Goal: Information Seeking & Learning: Find specific page/section

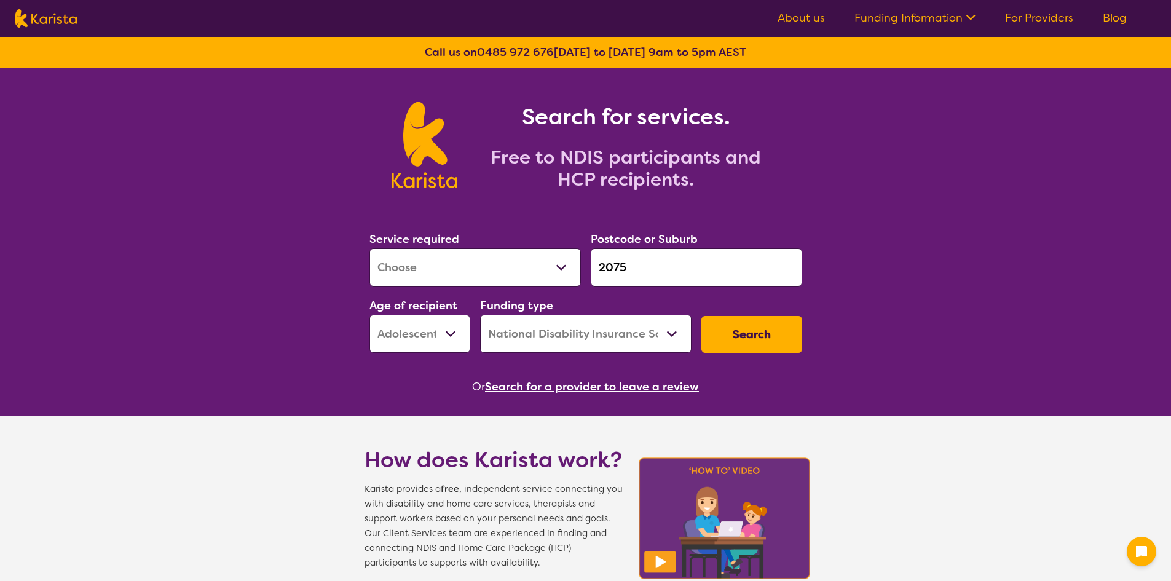
select select "[MEDICAL_DATA]"
select select "AS"
select select "NDIS"
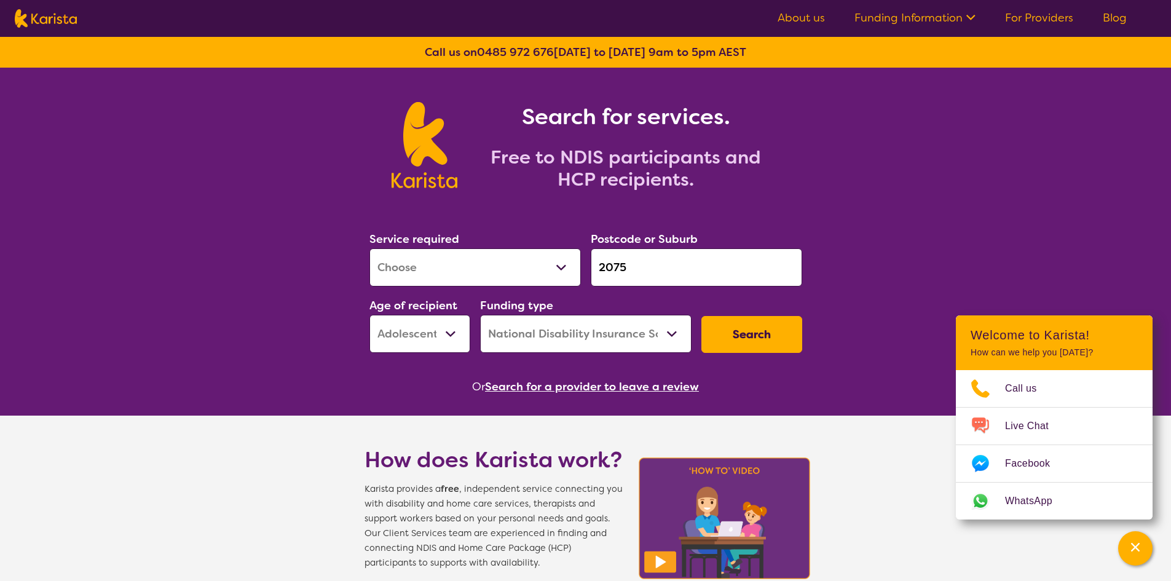
click at [632, 267] on input "2075" at bounding box center [695, 267] width 211 height 38
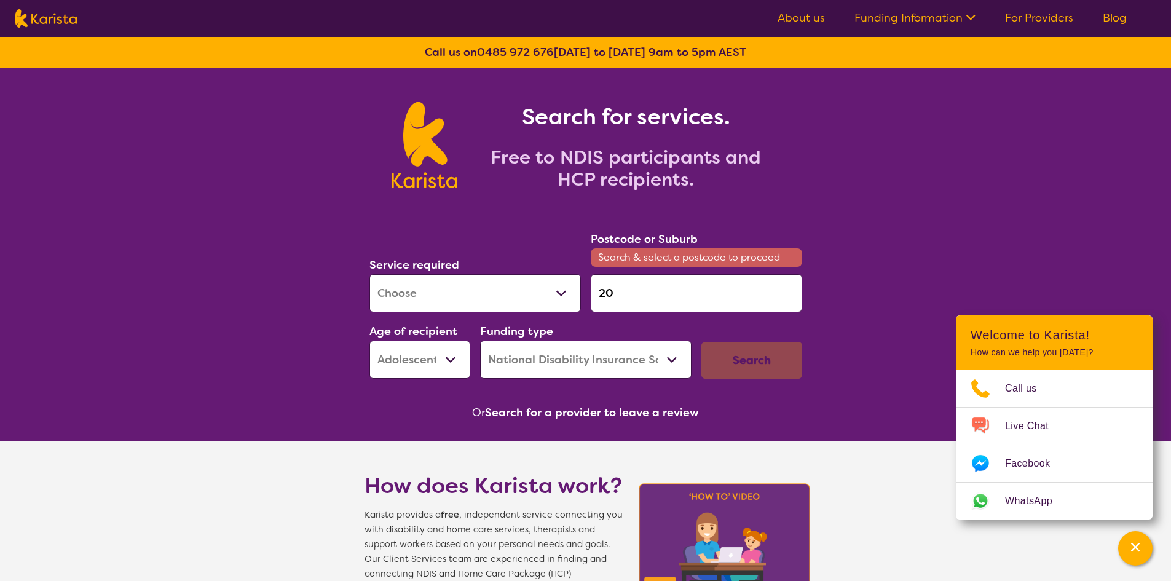
type input "2"
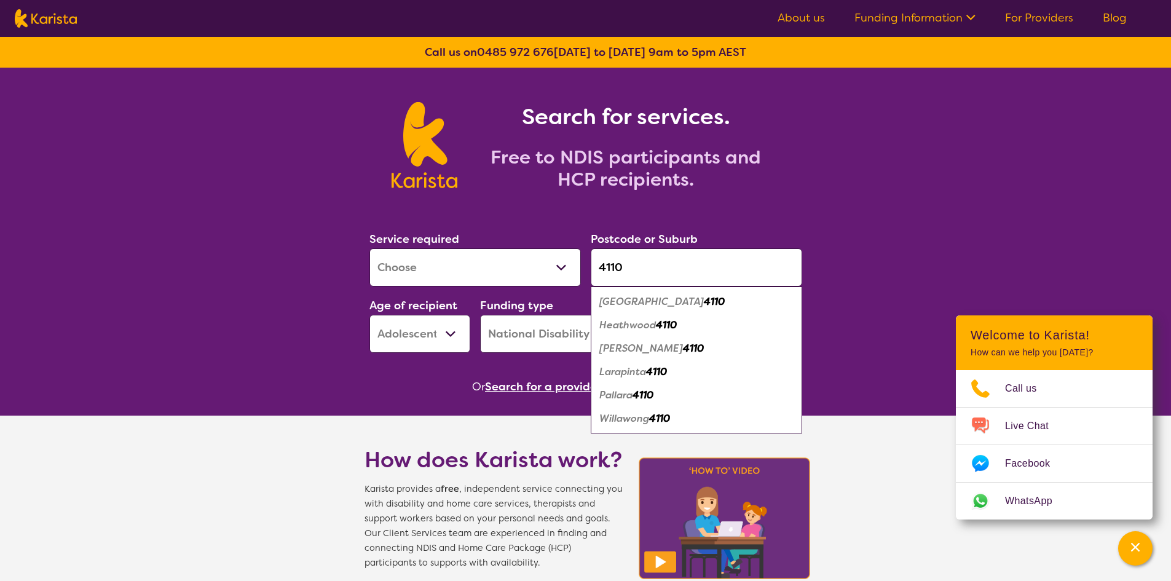
type input "4110"
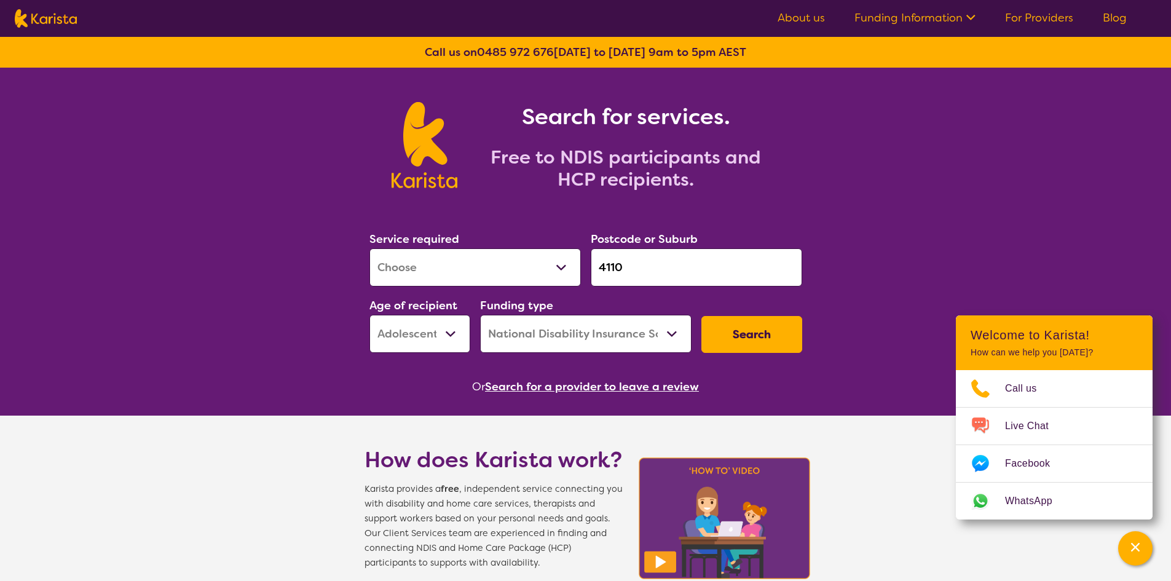
click at [429, 342] on select "Early Childhood - 0 to 9 Child - 10 to 11 Adolescent - 12 to 17 Adult - 18 to 6…" at bounding box center [419, 334] width 101 height 38
select select "AD"
click at [369, 315] on select "Early Childhood - 0 to 9 Child - 10 to 11 Adolescent - 12 to 17 Adult - 18 to 6…" at bounding box center [419, 334] width 101 height 38
click at [708, 327] on button "Search" at bounding box center [751, 334] width 101 height 37
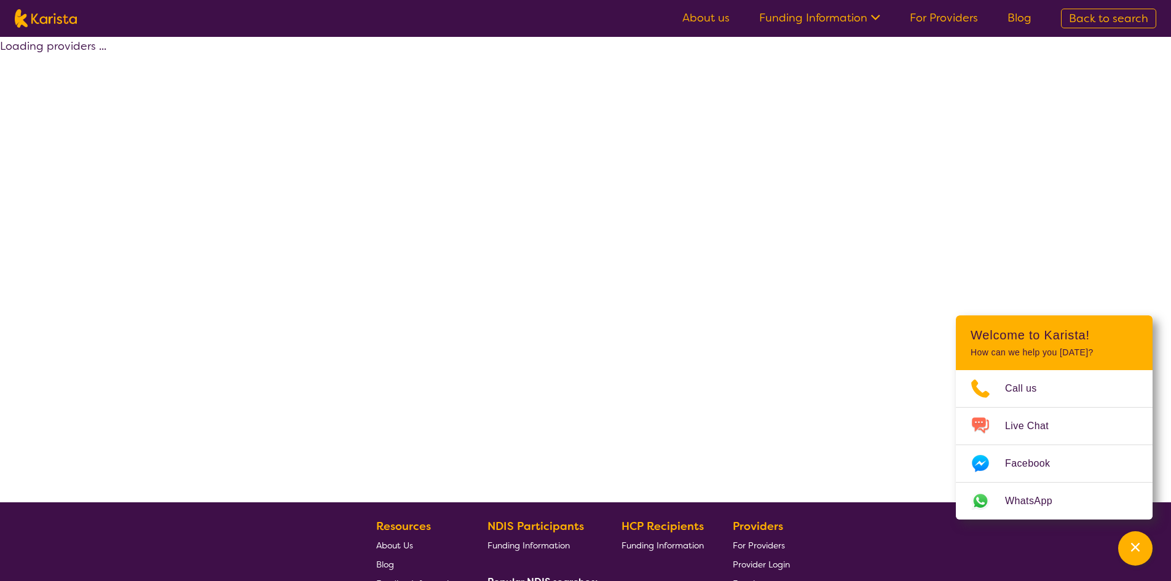
select select "by_score"
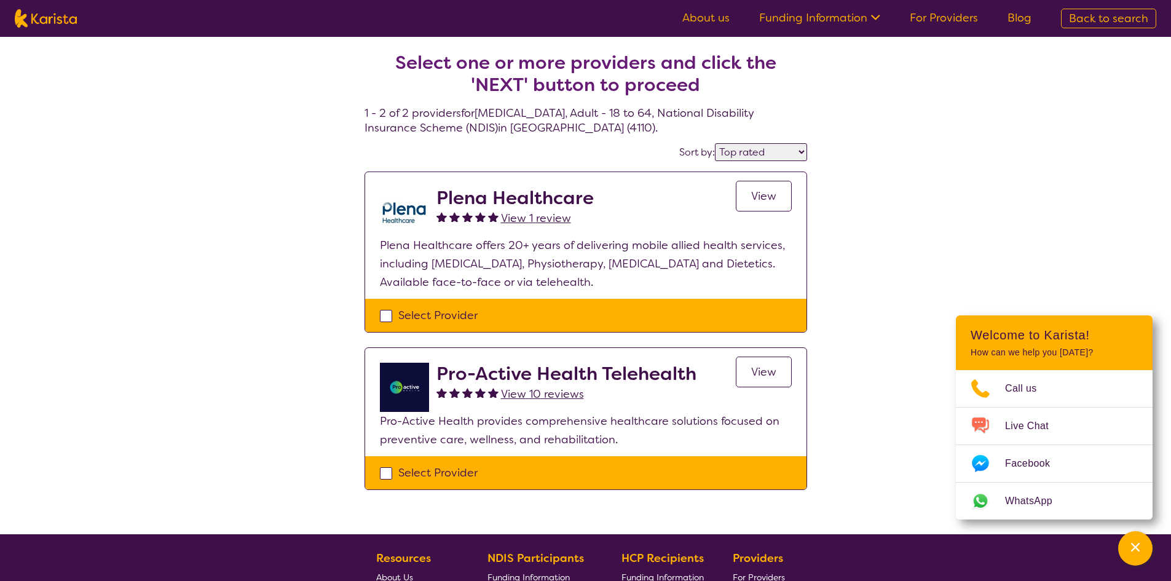
click at [519, 197] on h2 "Plena Healthcare" at bounding box center [514, 198] width 157 height 22
click at [776, 205] on link "View" at bounding box center [763, 196] width 56 height 31
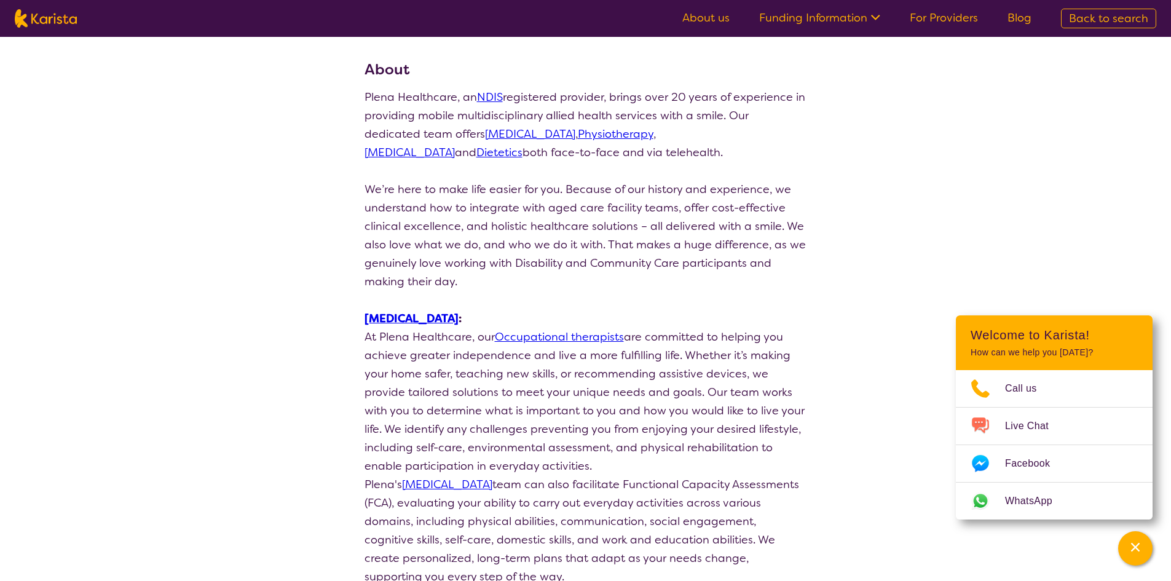
scroll to position [123, 0]
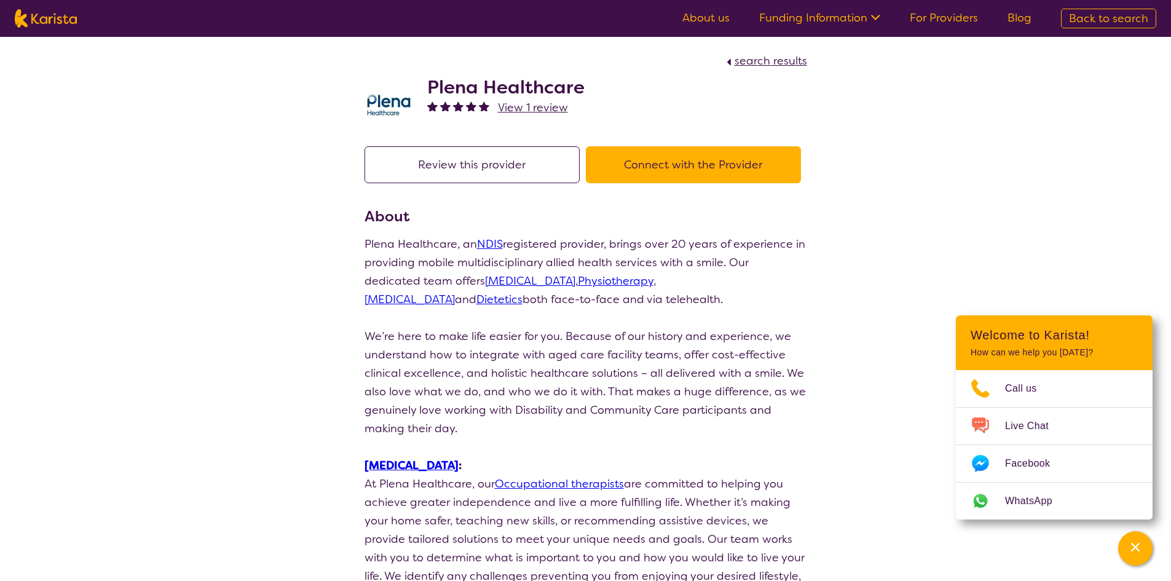
select select "by_score"
